Goal: Find specific page/section: Find specific page/section

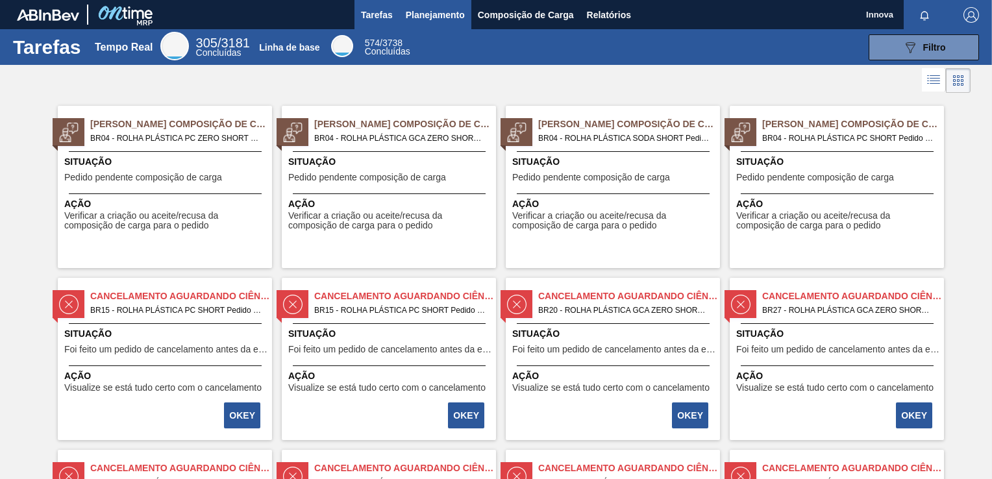
click at [434, 10] on span "Planejamento" at bounding box center [435, 15] width 59 height 16
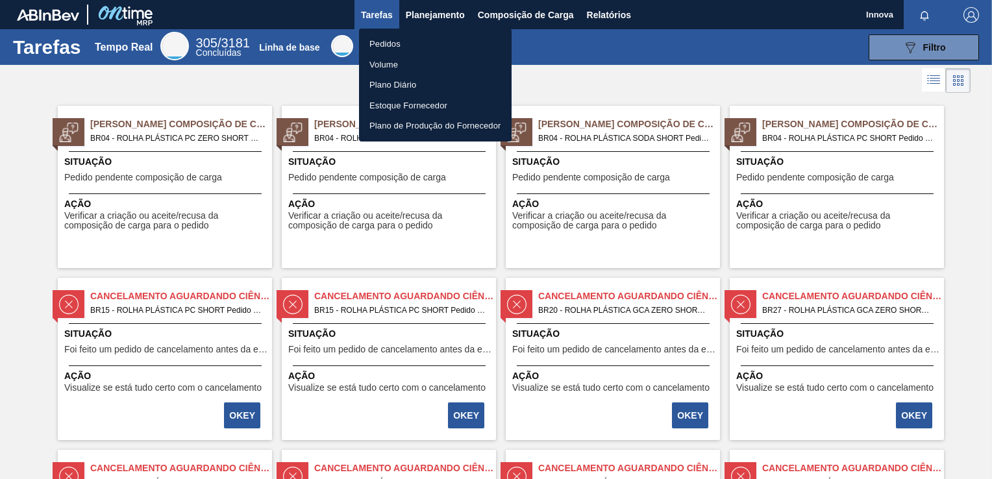
click at [396, 41] on li "Pedidos" at bounding box center [435, 44] width 153 height 21
